Goal: Find specific page/section: Find specific page/section

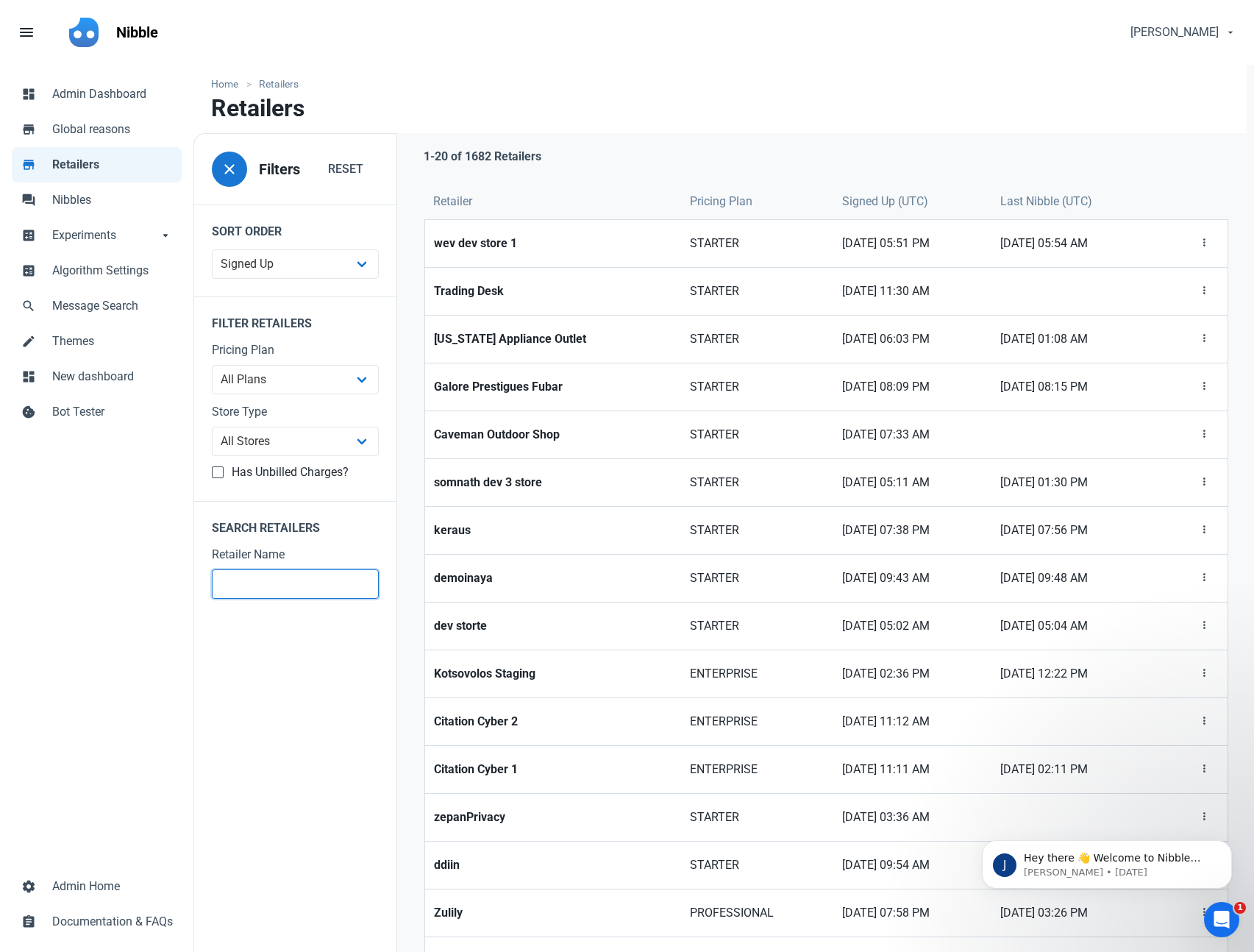
click at [287, 574] on input "text" at bounding box center [295, 583] width 167 height 29
type input "baltic"
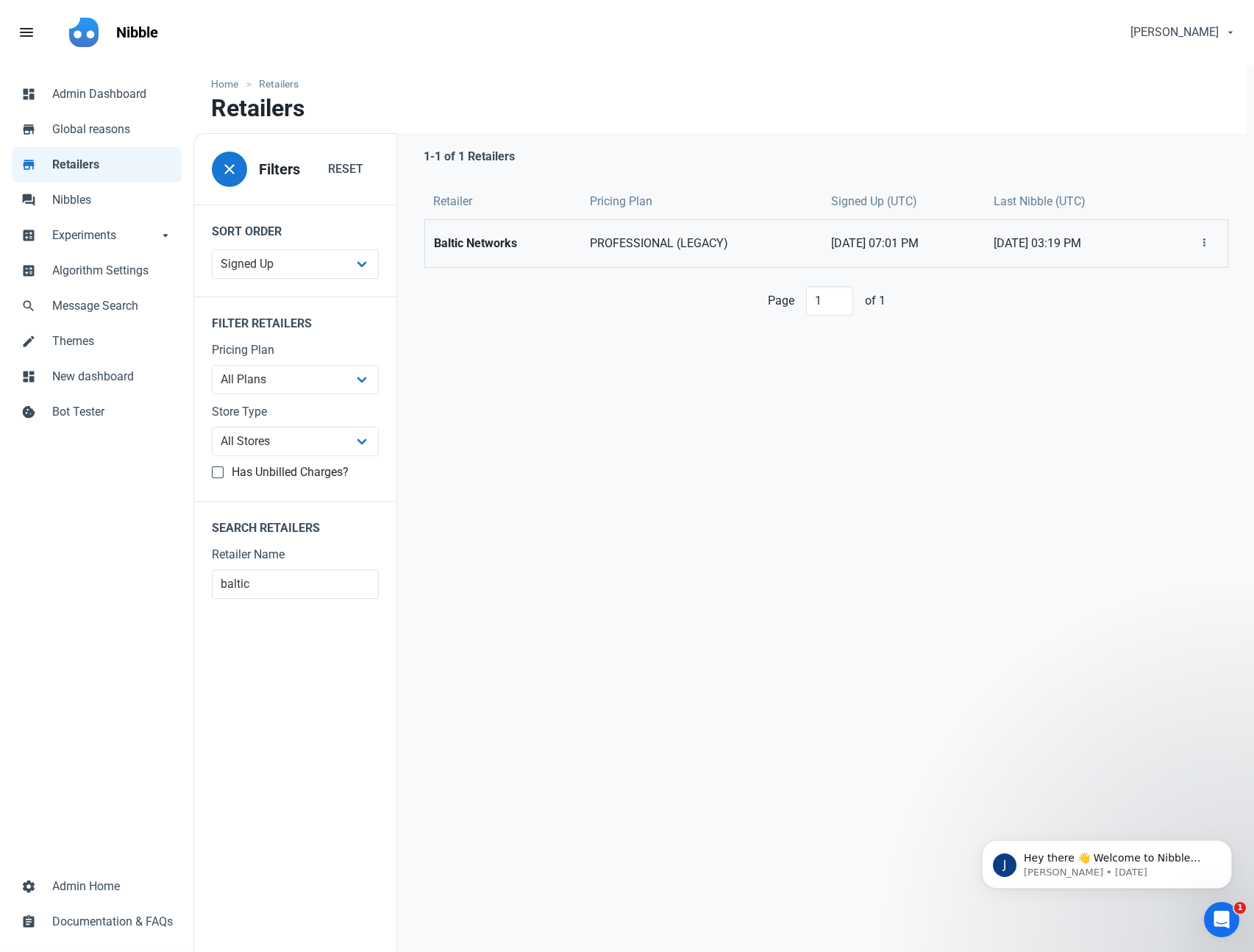
click at [685, 249] on span "PROFESSIONAL (LEGACY)" at bounding box center [702, 243] width 224 height 18
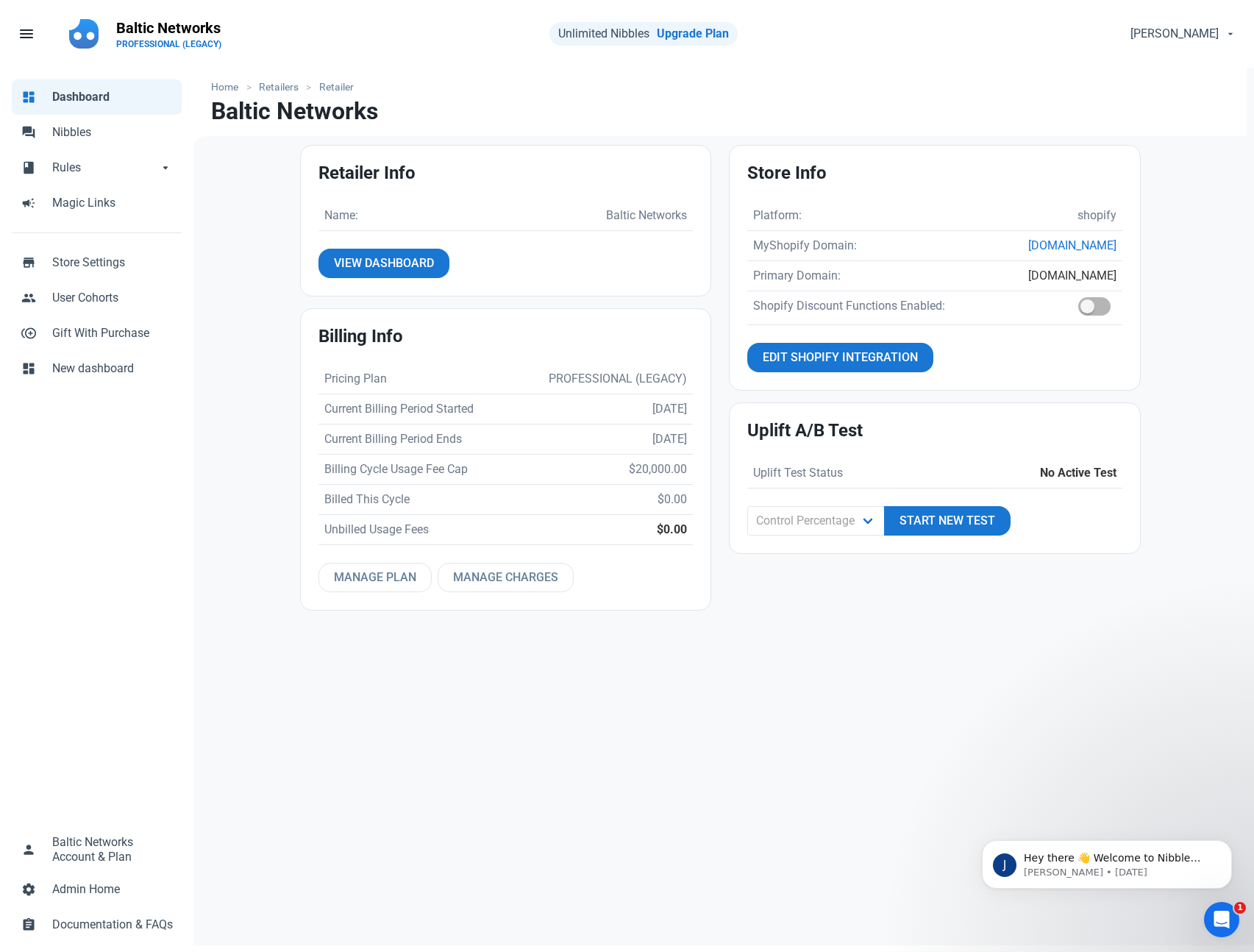
click at [1043, 271] on link "www.balticnetworks.com" at bounding box center [1072, 275] width 88 height 14
